Goal: Information Seeking & Learning: Learn about a topic

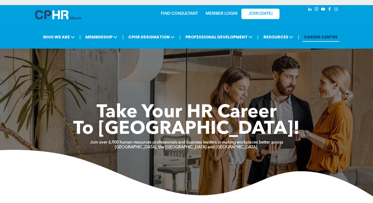
click at [219, 12] on link "MEMBER LOGIN" at bounding box center [222, 14] width 32 height 4
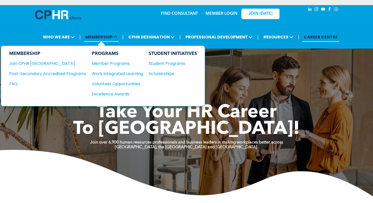
click at [100, 32] on span "MEMBERSHIP" at bounding box center [101, 36] width 35 height 9
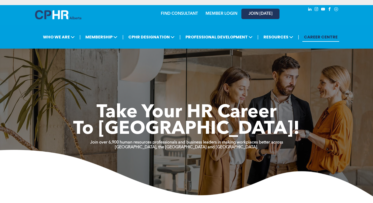
click at [270, 12] on link "JOIN [DATE]" at bounding box center [260, 14] width 38 height 10
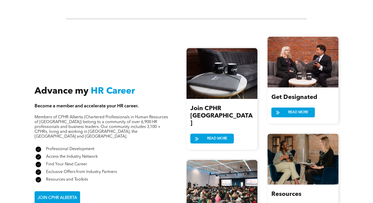
scroll to position [511, 0]
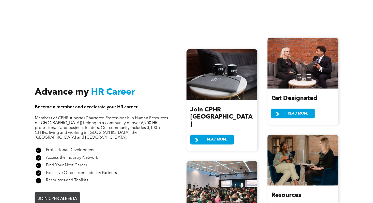
click at [64, 194] on span "JOIN CPHR ALBERTA" at bounding box center [57, 199] width 43 height 10
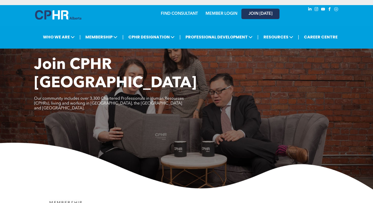
click at [250, 11] on span "JOIN [DATE]" at bounding box center [261, 13] width 24 height 5
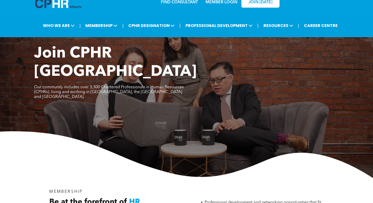
scroll to position [12, 0]
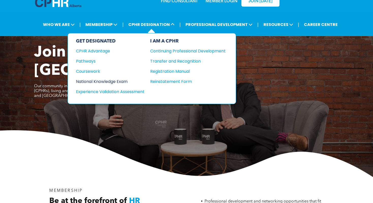
click at [113, 78] on div "National Knowledge Exam" at bounding box center [107, 81] width 62 height 6
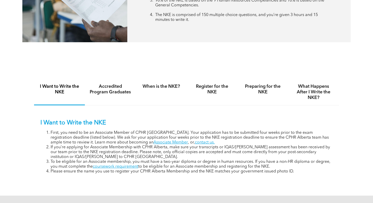
scroll to position [285, 0]
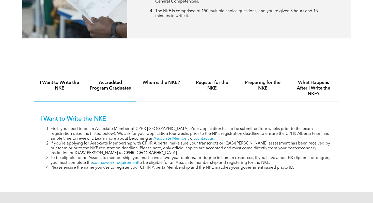
click at [108, 89] on div "Accredited Program Graduates" at bounding box center [110, 88] width 51 height 26
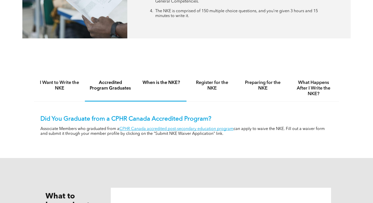
click at [160, 83] on div "When is the NKE?" at bounding box center [161, 88] width 51 height 26
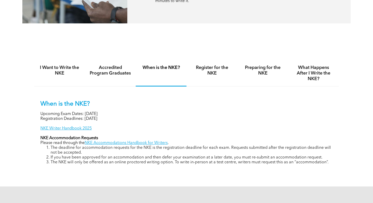
scroll to position [301, 0]
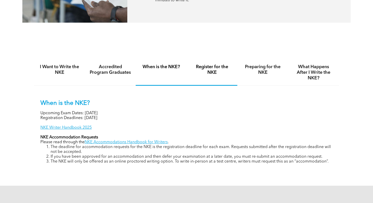
click at [213, 65] on h4 "Register for the NKE" at bounding box center [212, 69] width 42 height 11
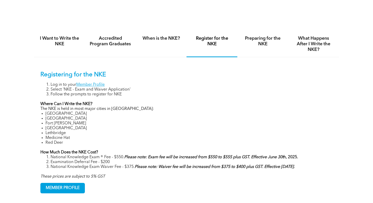
scroll to position [334, 0]
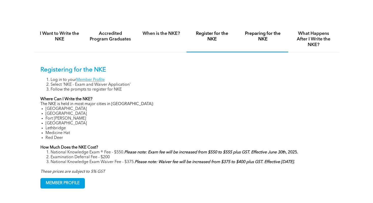
click at [259, 34] on h4 "Preparing for the NKE" at bounding box center [263, 36] width 42 height 11
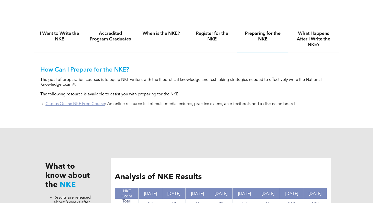
click at [100, 102] on link "Captus Online NKE Prep Course" at bounding box center [74, 104] width 59 height 4
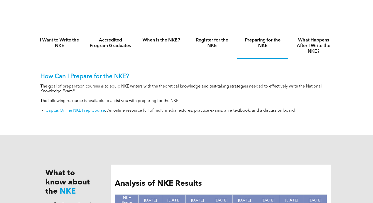
scroll to position [326, 0]
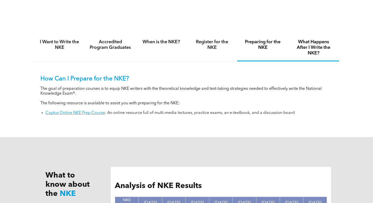
click at [310, 39] on h4 "What Happens After I Write the NKE?" at bounding box center [314, 47] width 42 height 17
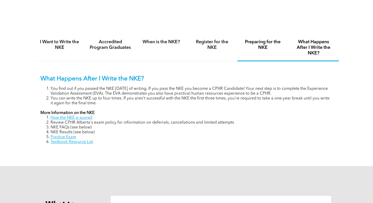
click at [283, 41] on h4 "Preparing for the NKE" at bounding box center [263, 44] width 42 height 11
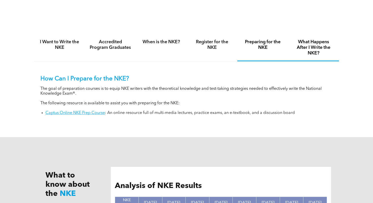
click at [307, 40] on h4 "What Happens After I Write the NKE?" at bounding box center [314, 47] width 42 height 17
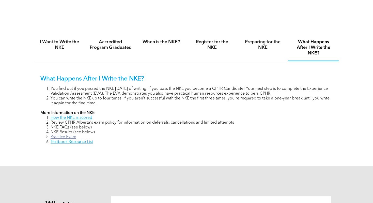
click at [60, 135] on link "Practice Exam" at bounding box center [64, 137] width 26 height 4
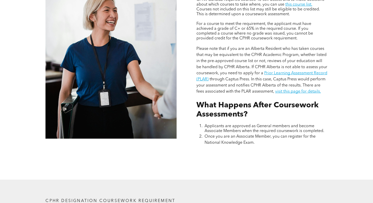
scroll to position [301, 0]
